Goal: Information Seeking & Learning: Learn about a topic

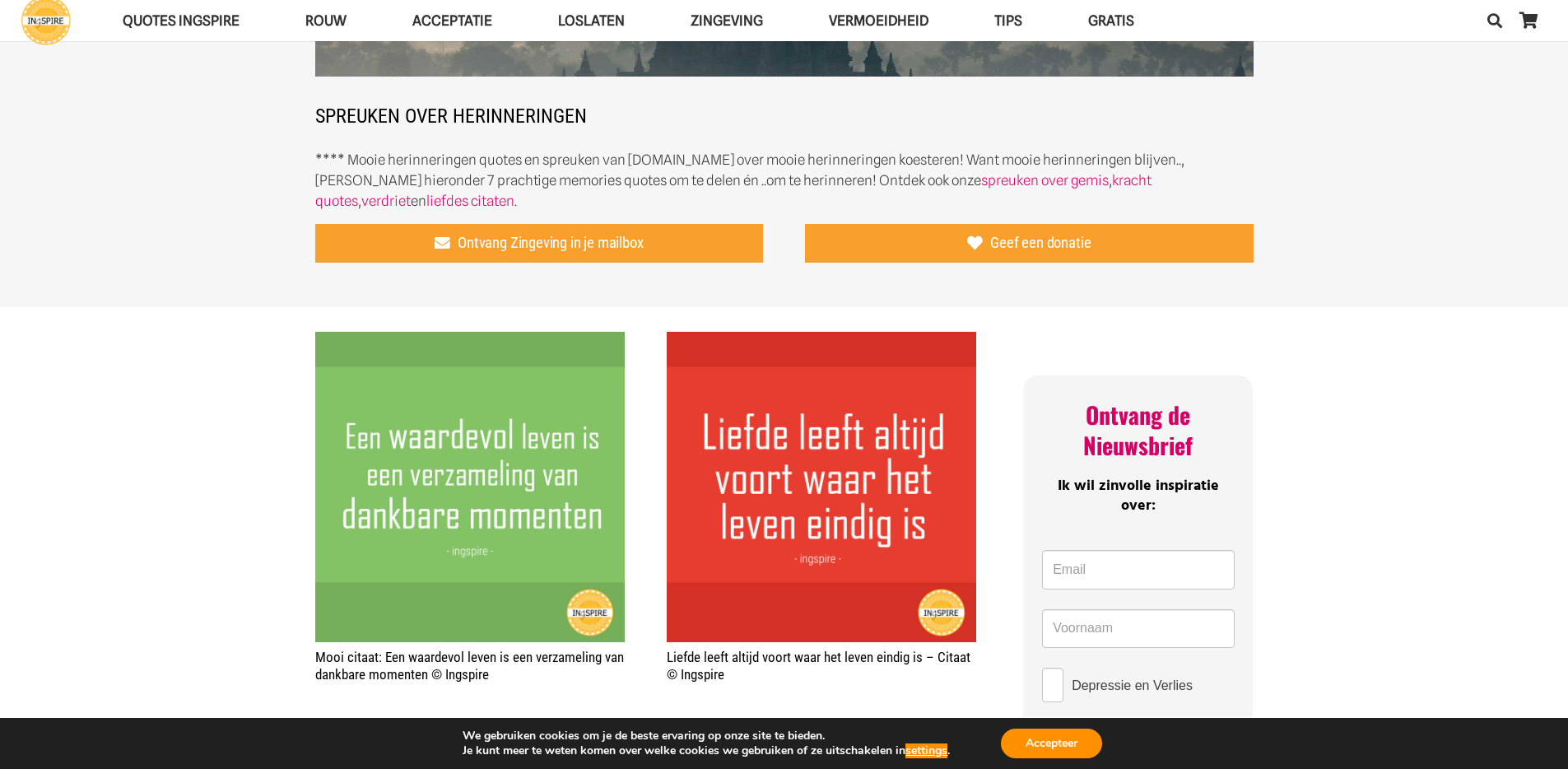
scroll to position [189, 0]
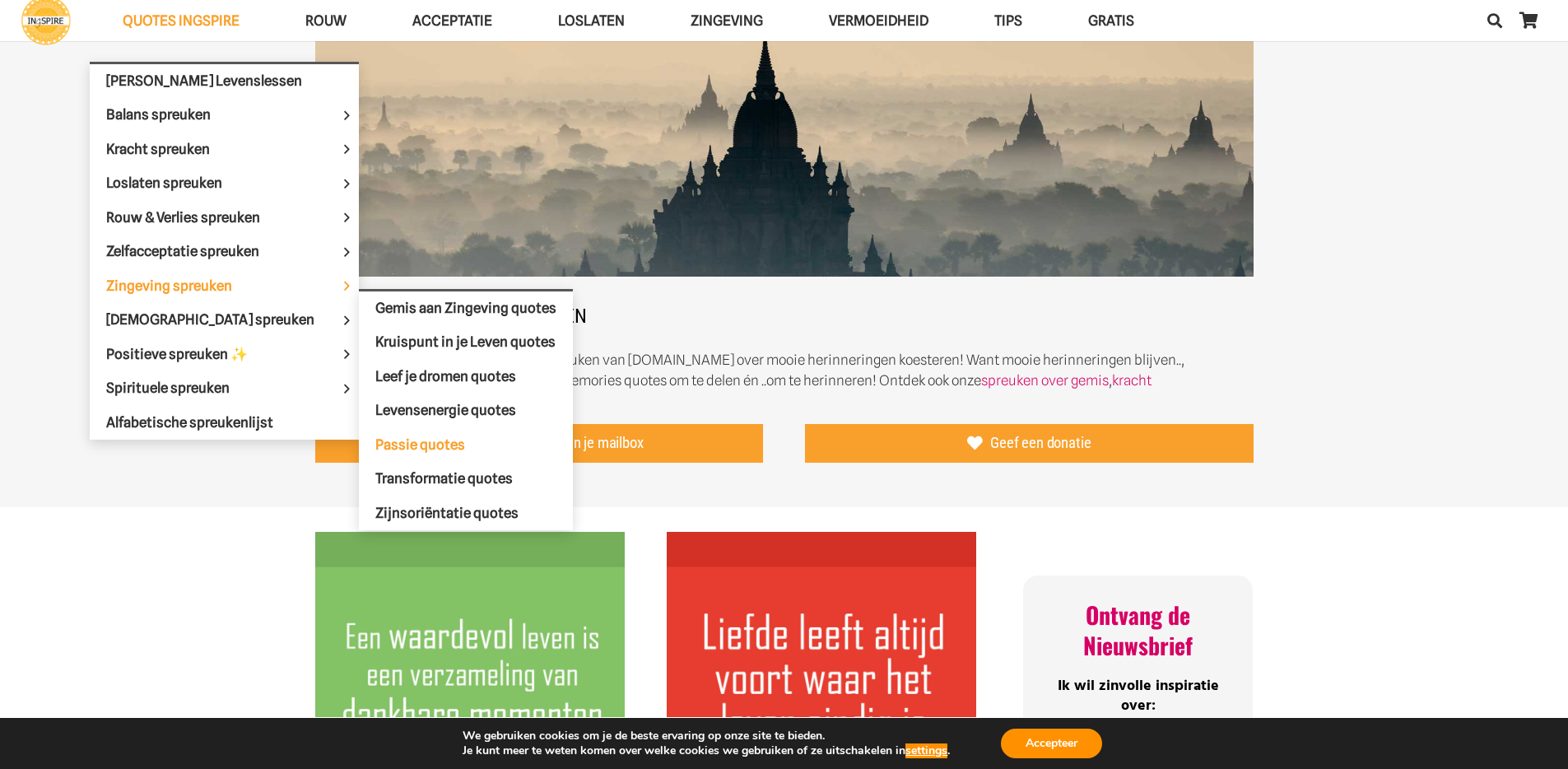
click at [383, 441] on span "Passie quotes" at bounding box center [420, 444] width 89 height 17
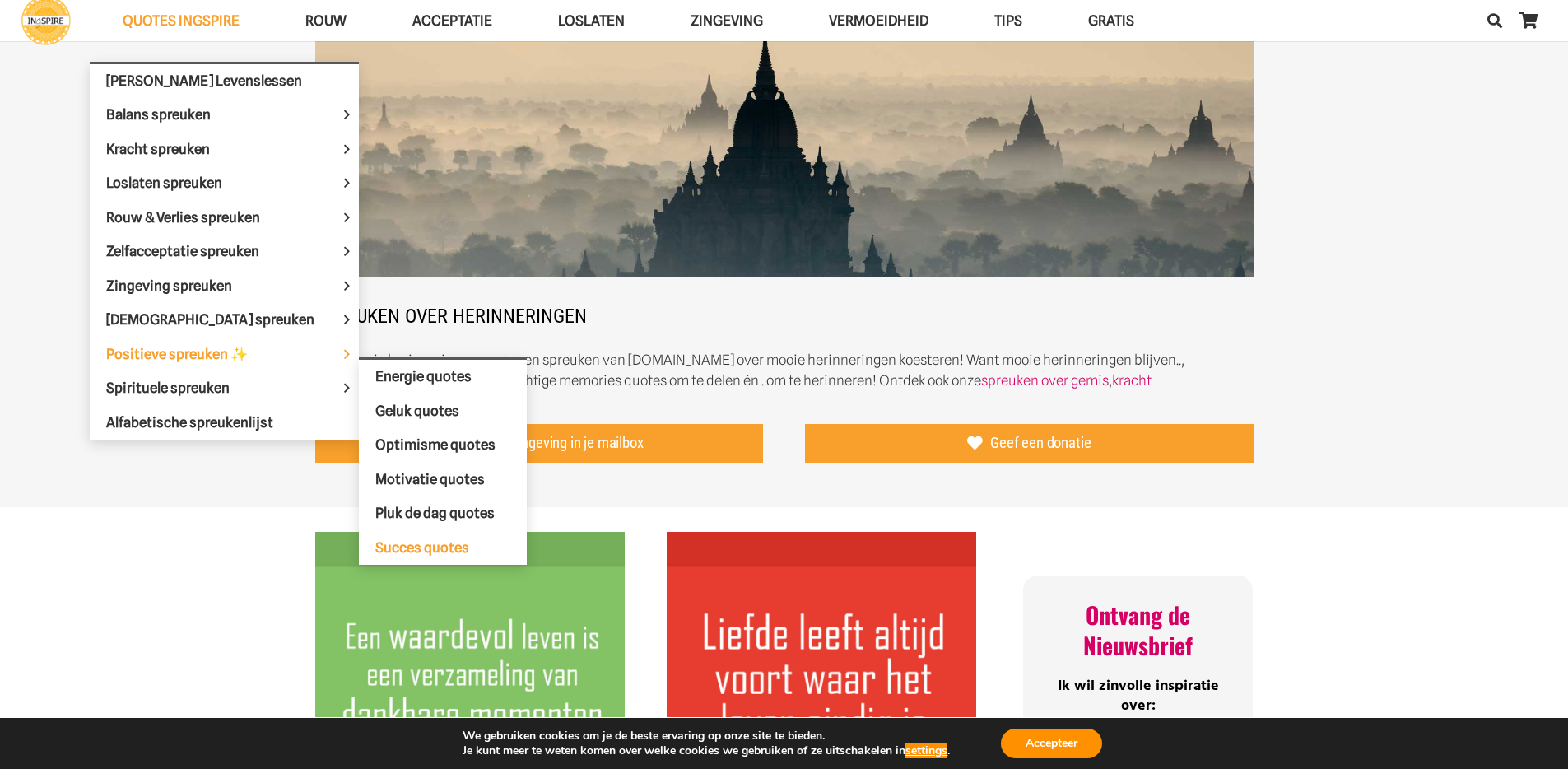
click at [399, 552] on span "Succes quotes" at bounding box center [422, 547] width 94 height 17
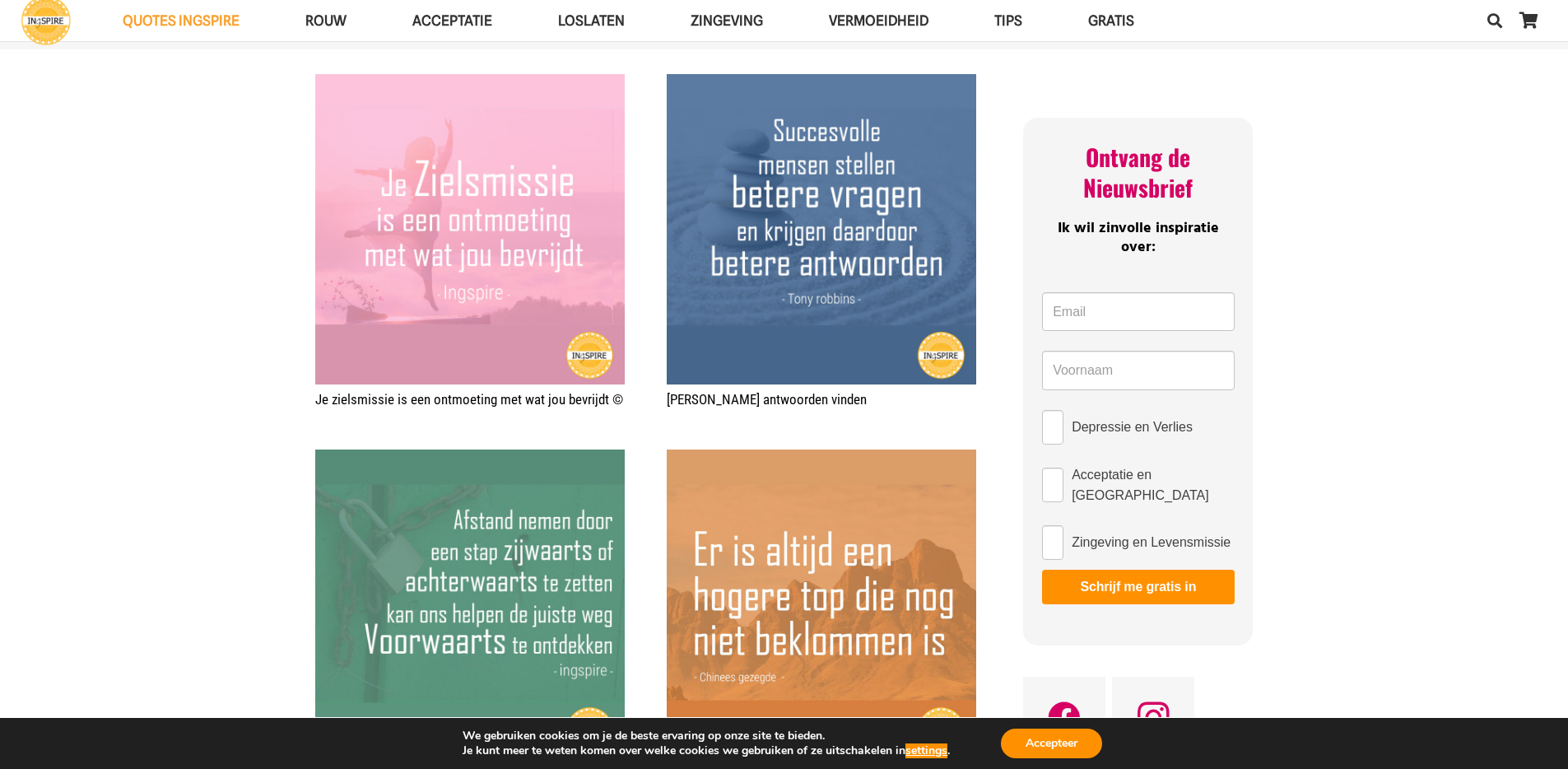
scroll to position [748, 0]
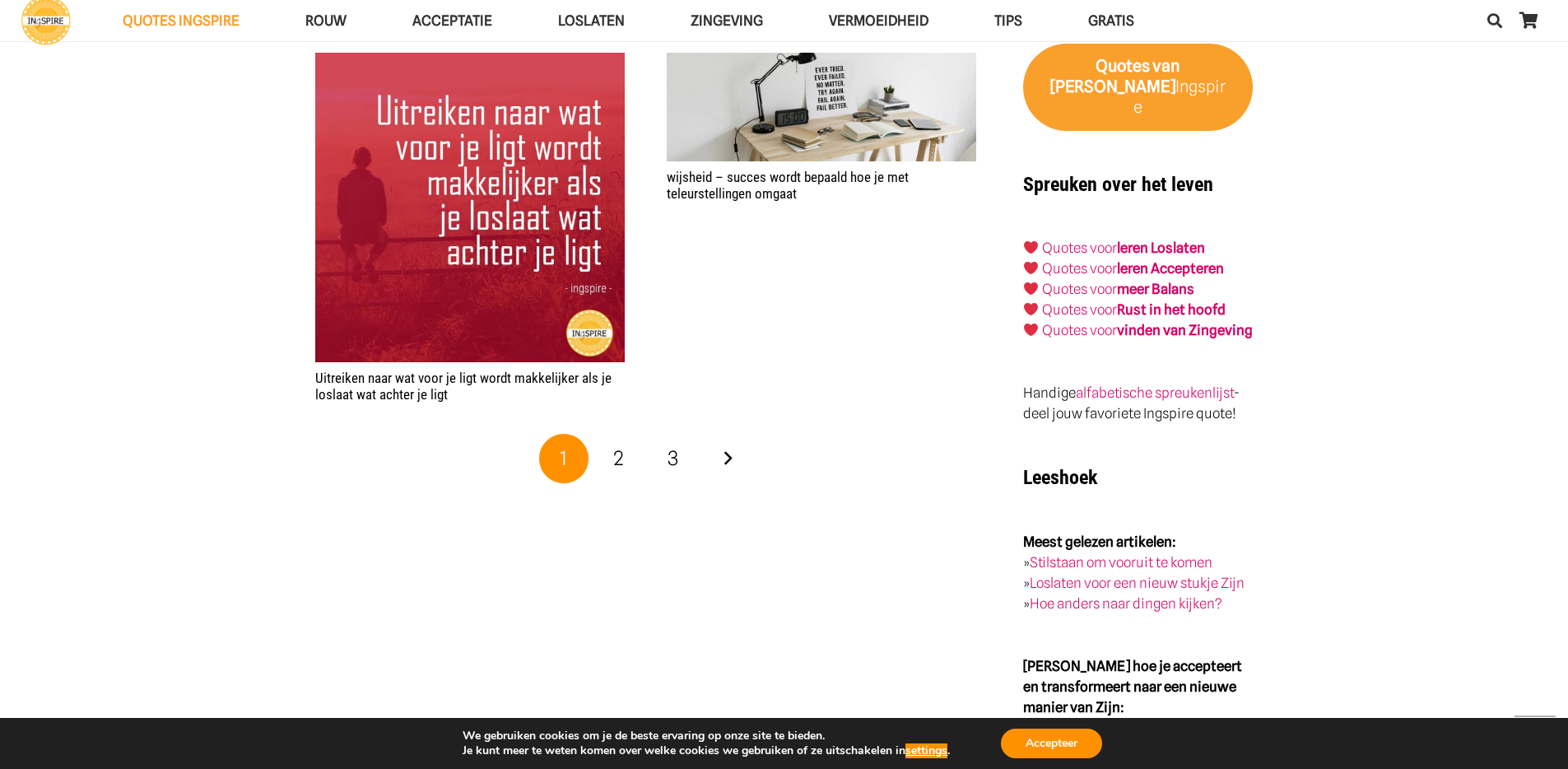
scroll to position [3230, 0]
